Goal: Use online tool/utility: Utilize a website feature to perform a specific function

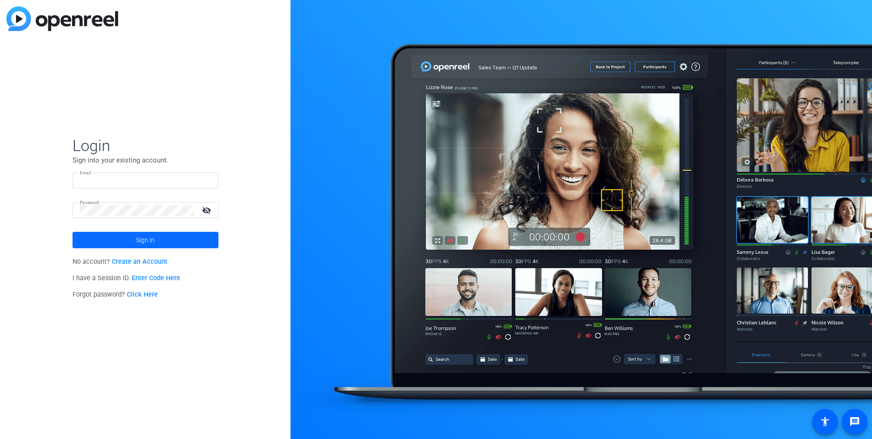
type input "[PERSON_NAME][EMAIL_ADDRESS][PERSON_NAME][DOMAIN_NAME]"
click at [129, 236] on span at bounding box center [145, 240] width 146 height 22
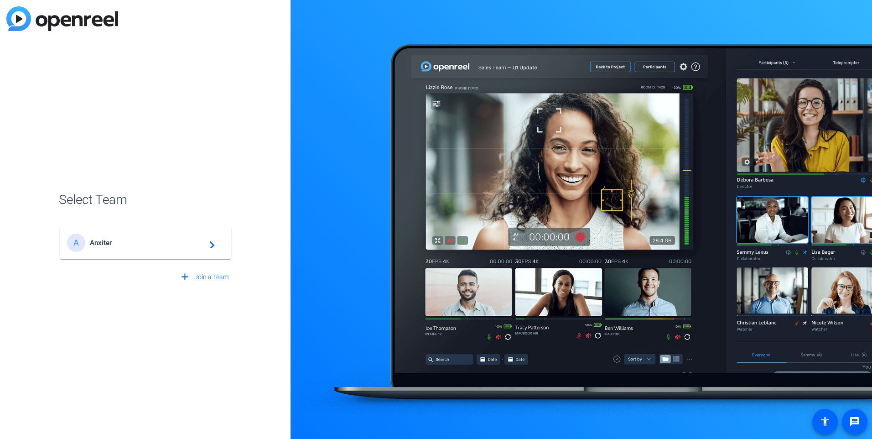
click at [97, 245] on span "Anxiter" at bounding box center [147, 242] width 114 height 8
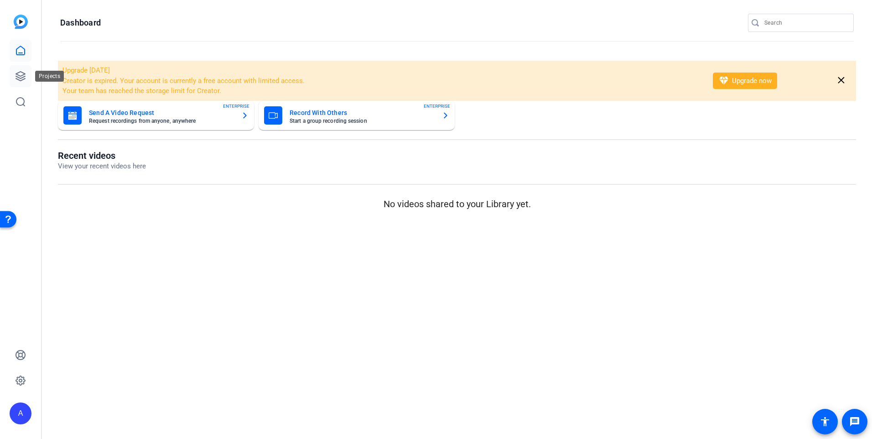
click at [18, 76] on icon at bounding box center [20, 76] width 11 height 11
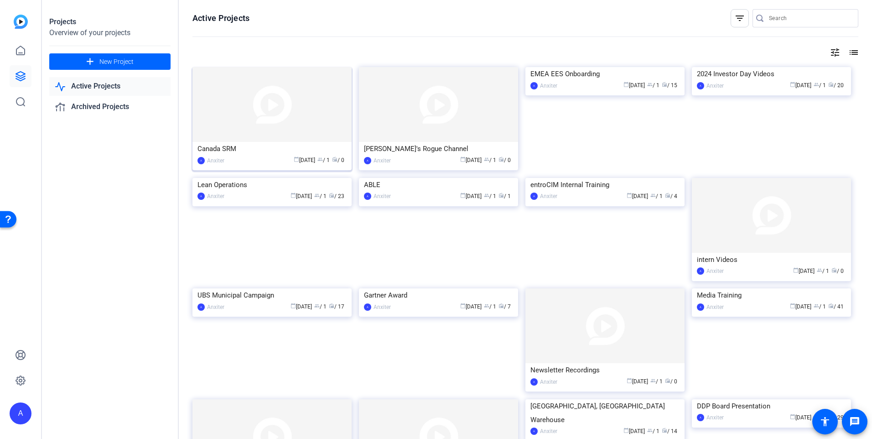
click at [223, 127] on img at bounding box center [271, 104] width 159 height 75
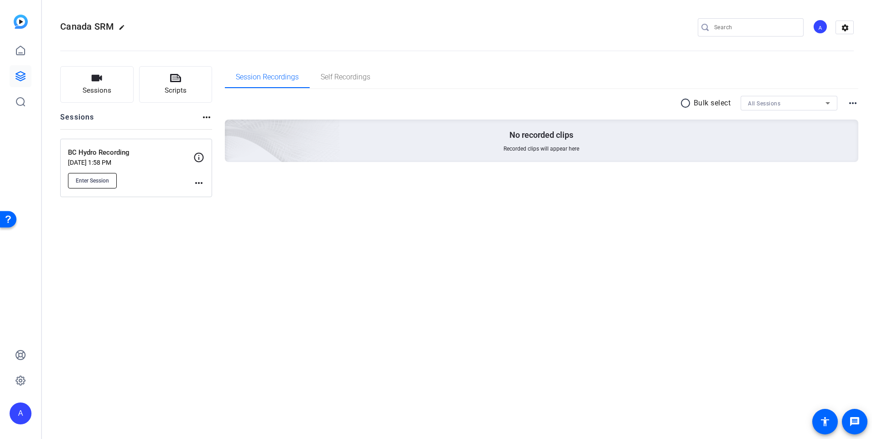
click at [96, 181] on span "Enter Session" at bounding box center [92, 180] width 33 height 7
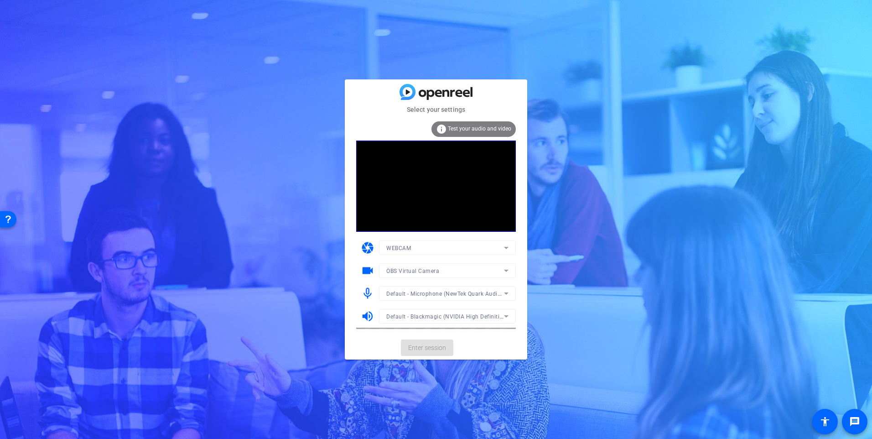
click at [507, 296] on mat-form-field "Default - Microphone (NewTek Quark Audio) (1fc9:82dc)" at bounding box center [447, 293] width 137 height 15
click at [495, 272] on div "OBS Virtual Camera" at bounding box center [445, 270] width 118 height 11
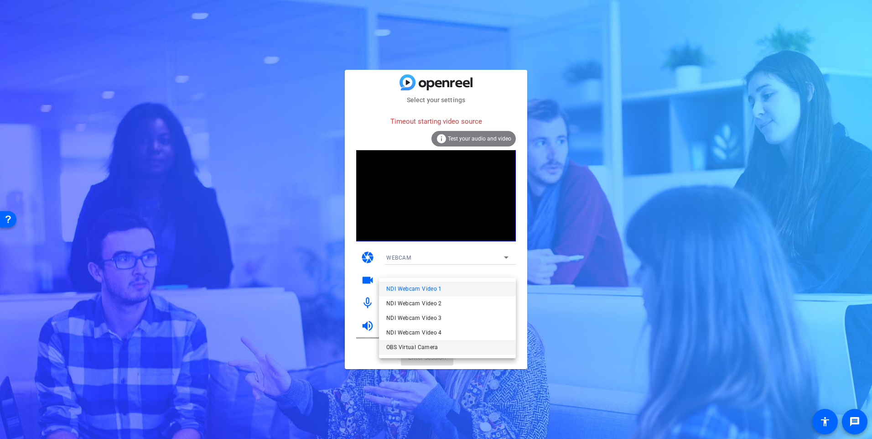
click at [426, 347] on span "OBS Virtual Camera" at bounding box center [412, 347] width 52 height 11
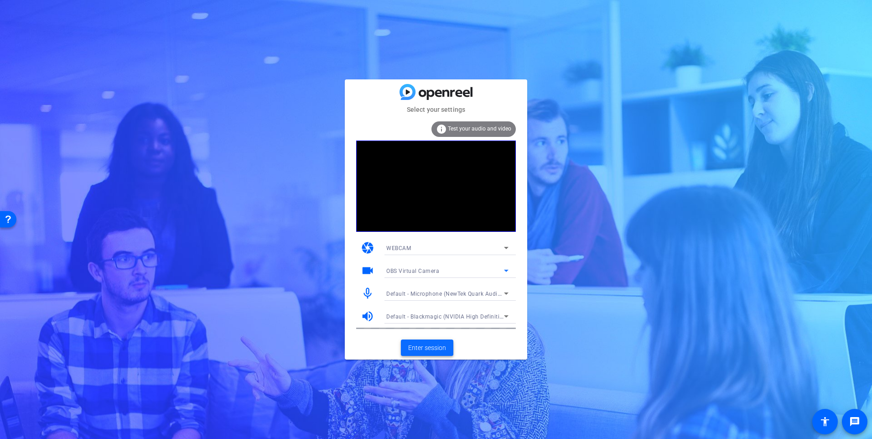
click at [425, 348] on span "Enter session" at bounding box center [427, 348] width 38 height 10
